Goal: Information Seeking & Learning: Compare options

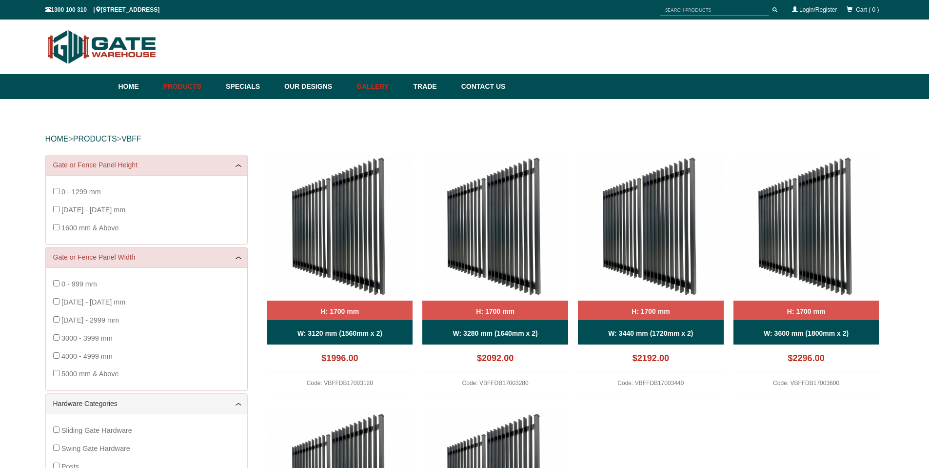
click at [389, 86] on link "Gallery" at bounding box center [380, 86] width 57 height 25
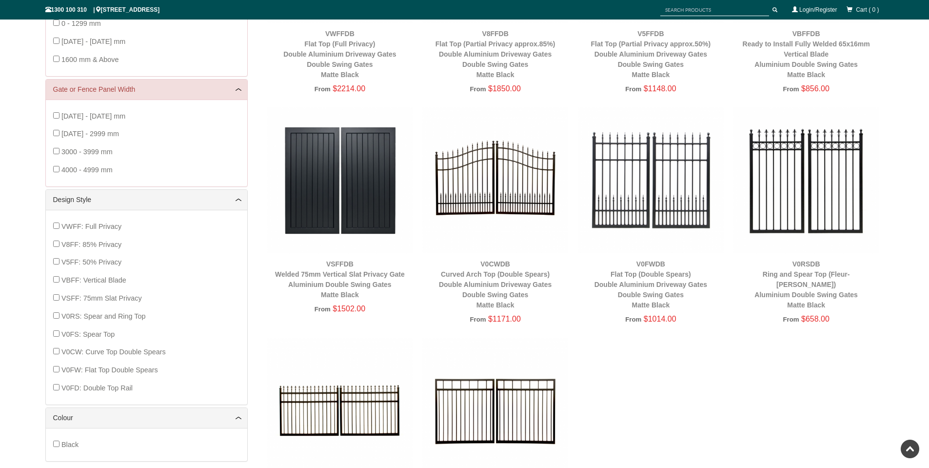
scroll to position [317, 0]
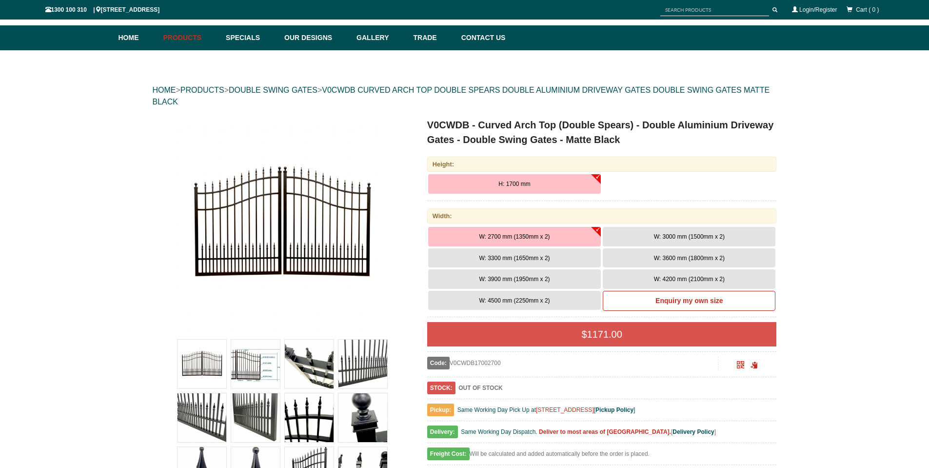
scroll to position [98, 0]
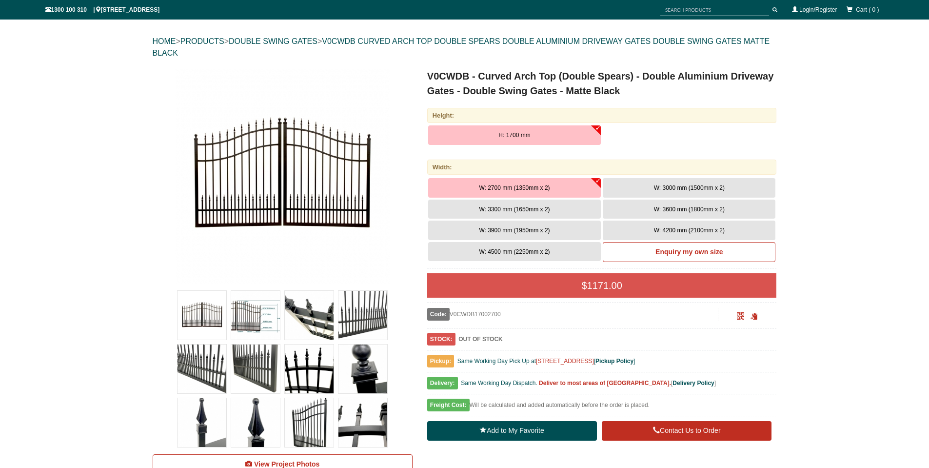
click at [676, 204] on button "W: 3600 mm (1800mm x 2)" at bounding box center [689, 209] width 173 height 20
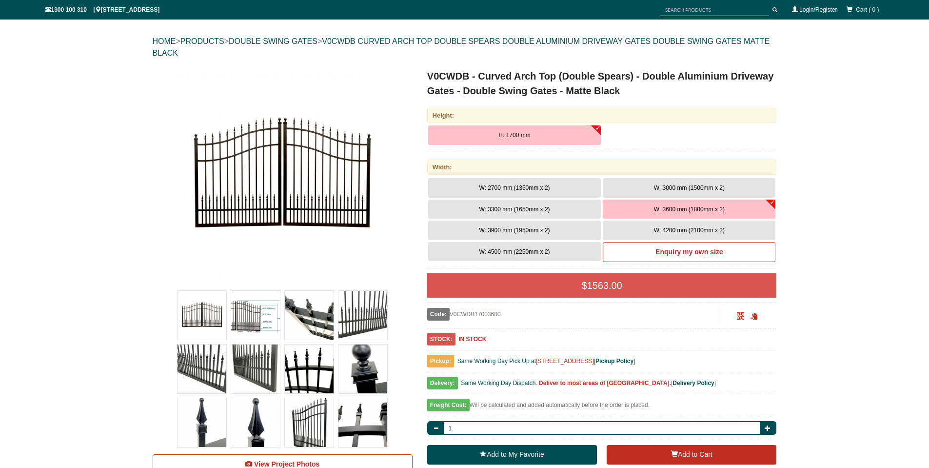
click at [512, 136] on span "H: 1700 mm" at bounding box center [514, 135] width 32 height 7
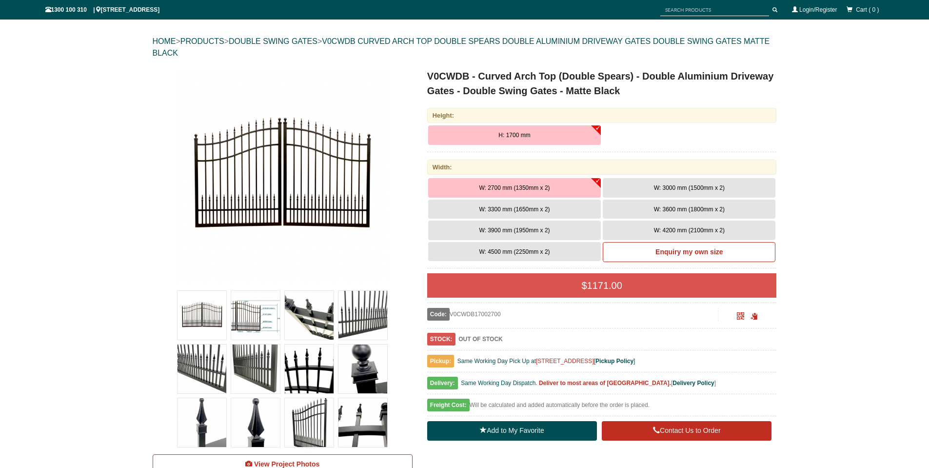
click at [508, 230] on span "W: 3900 mm (1950mm x 2)" at bounding box center [514, 230] width 71 height 7
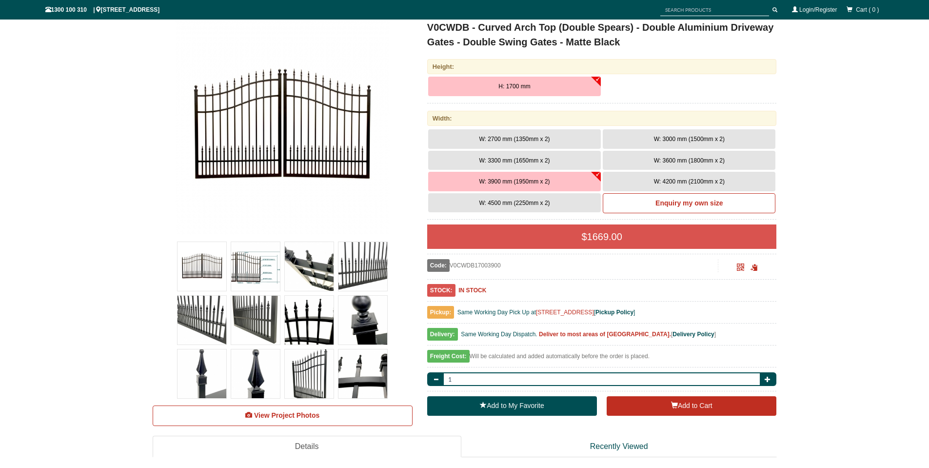
scroll to position [0, 0]
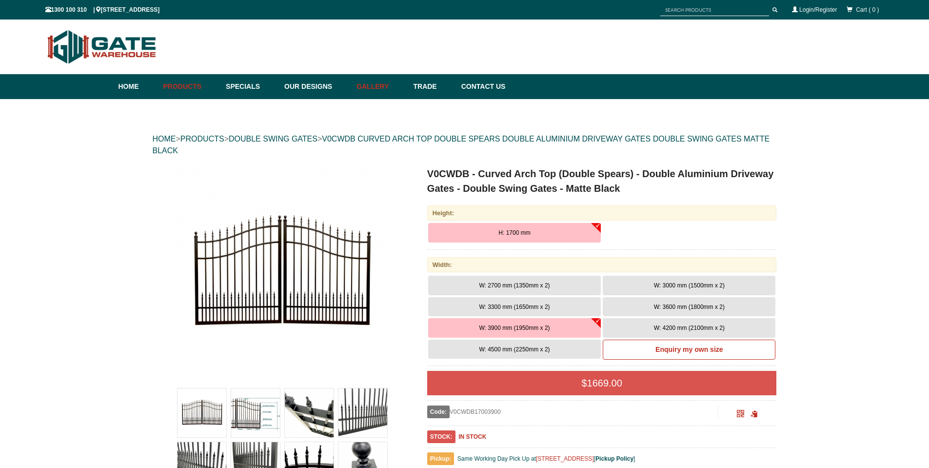
click at [390, 88] on link "Gallery" at bounding box center [380, 86] width 57 height 25
click at [279, 138] on link "DOUBLE SWING GATES" at bounding box center [273, 139] width 89 height 8
